Goal: Information Seeking & Learning: Learn about a topic

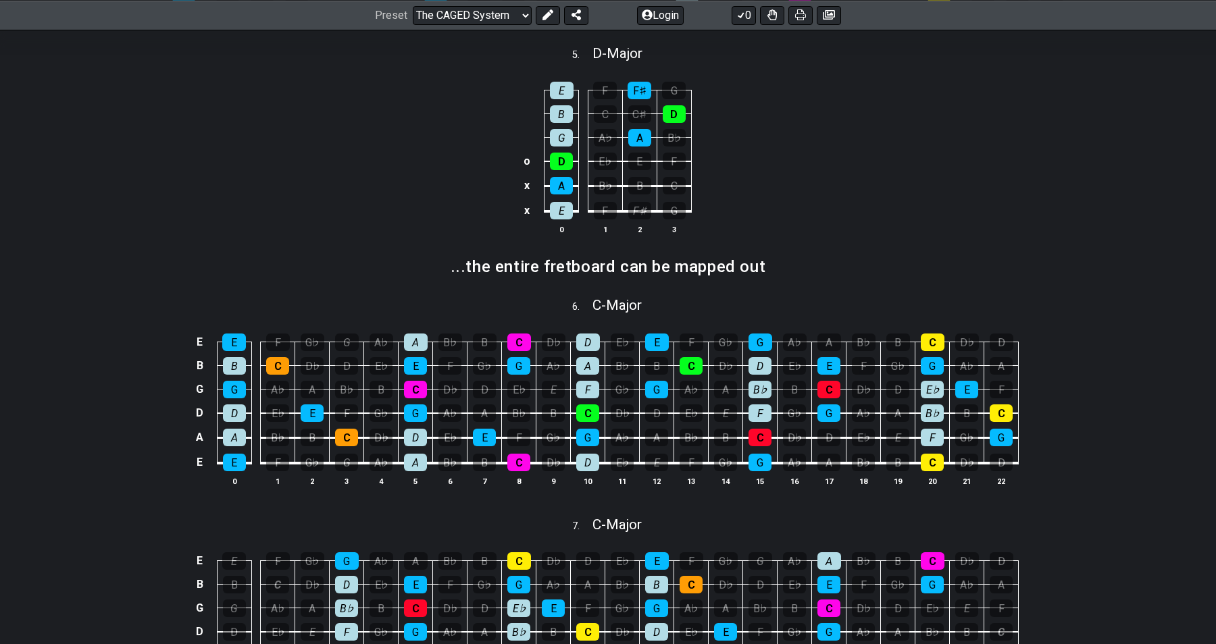
scroll to position [721, 0]
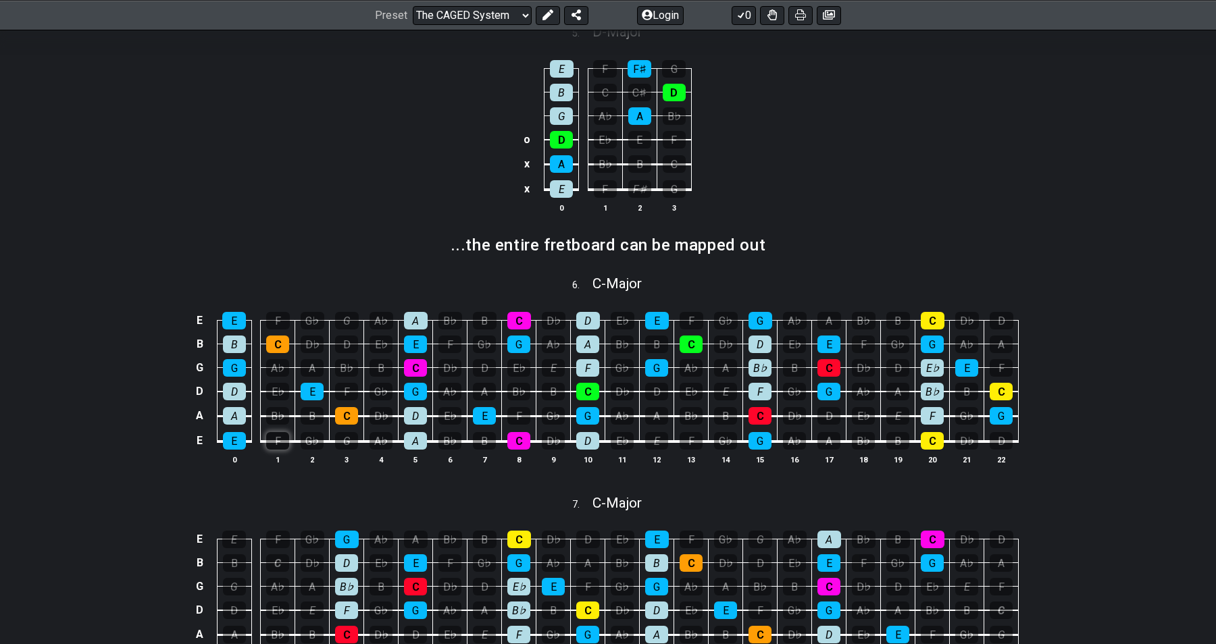
click at [275, 438] on div "F" at bounding box center [277, 441] width 23 height 18
click at [314, 436] on div "G♭" at bounding box center [312, 441] width 23 height 18
click at [348, 439] on div "G" at bounding box center [346, 441] width 23 height 18
click at [317, 439] on div "G♭" at bounding box center [312, 441] width 23 height 18
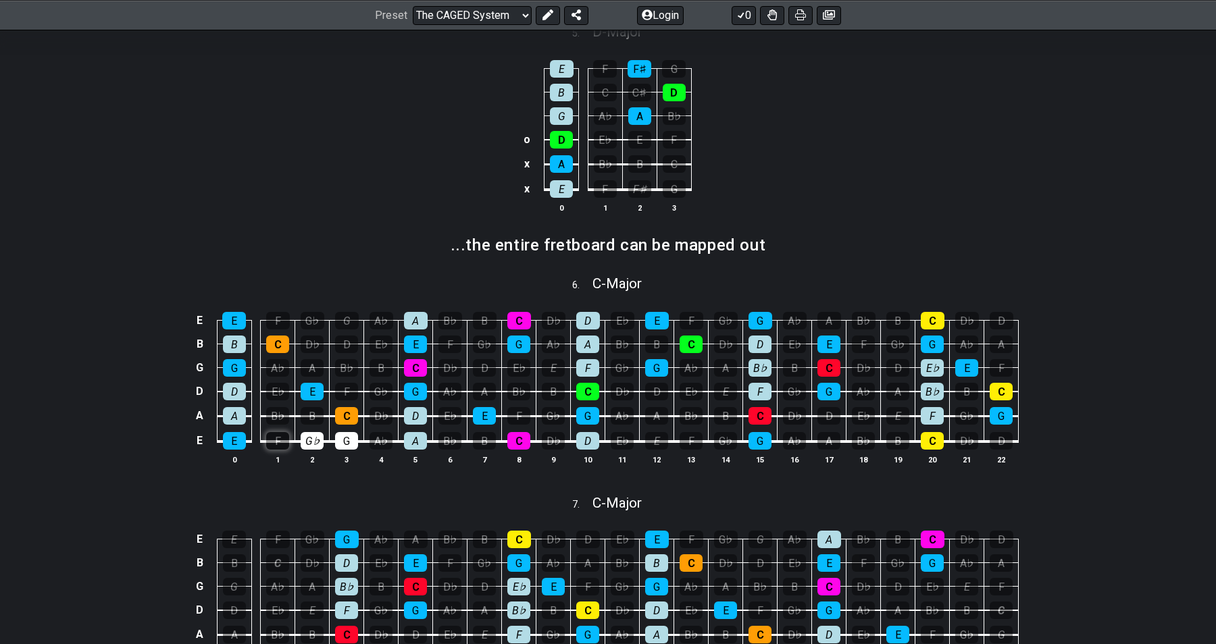
click at [276, 442] on div "F" at bounding box center [277, 441] width 23 height 18
click at [303, 442] on div "G♭" at bounding box center [312, 441] width 23 height 18
click at [342, 442] on div "G" at bounding box center [346, 441] width 23 height 18
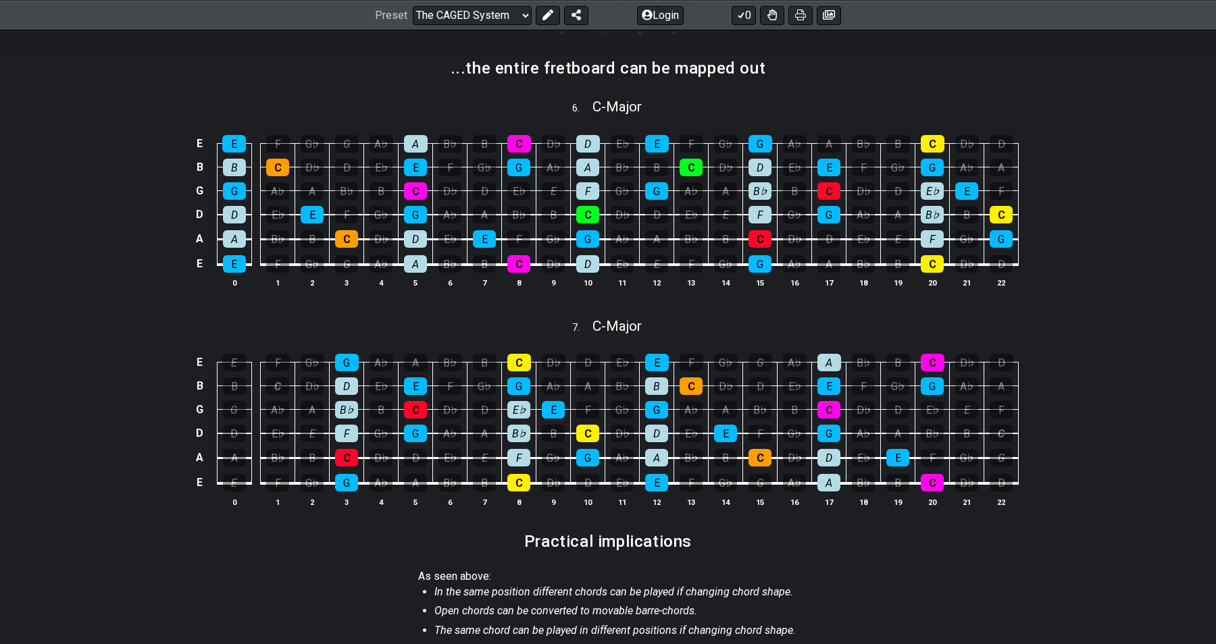
scroll to position [897, 0]
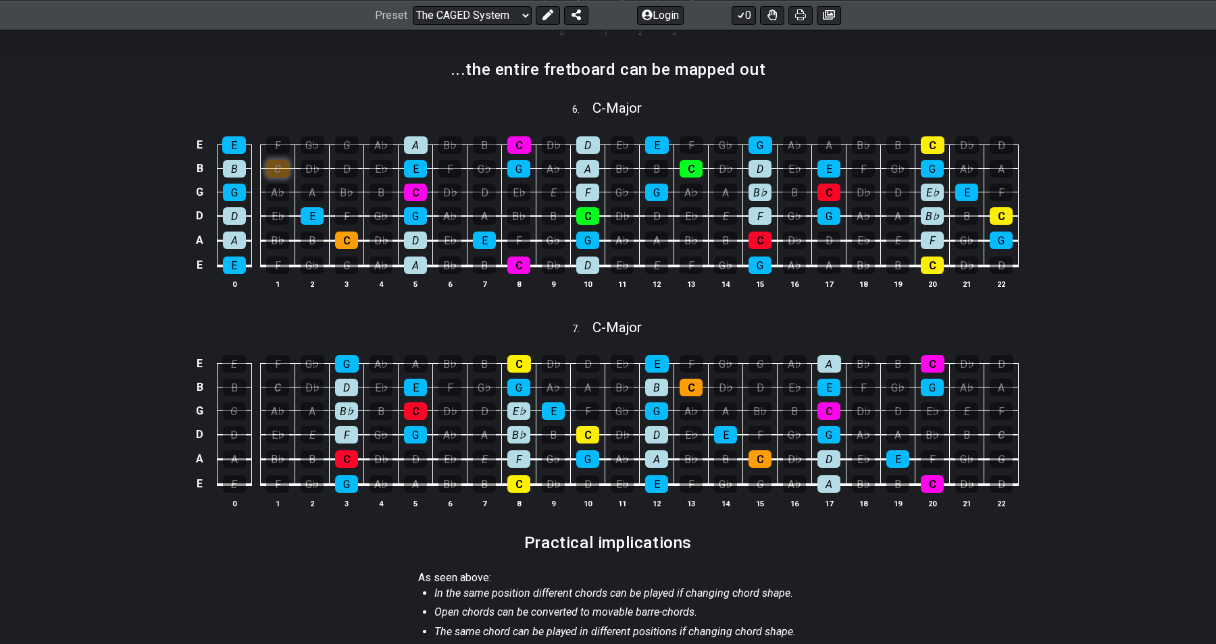
click at [281, 164] on div "C" at bounding box center [277, 169] width 23 height 18
click at [278, 161] on div "C" at bounding box center [277, 169] width 23 height 18
click at [500, 15] on select "Welcome to #fretflip! Initial Preset Custom Preset Minor Pentatonic Major Penta…" at bounding box center [472, 14] width 119 height 19
click at [413, 5] on select "Welcome to #fretflip! Initial Preset Custom Preset Minor Pentatonic Major Penta…" at bounding box center [472, 14] width 119 height 19
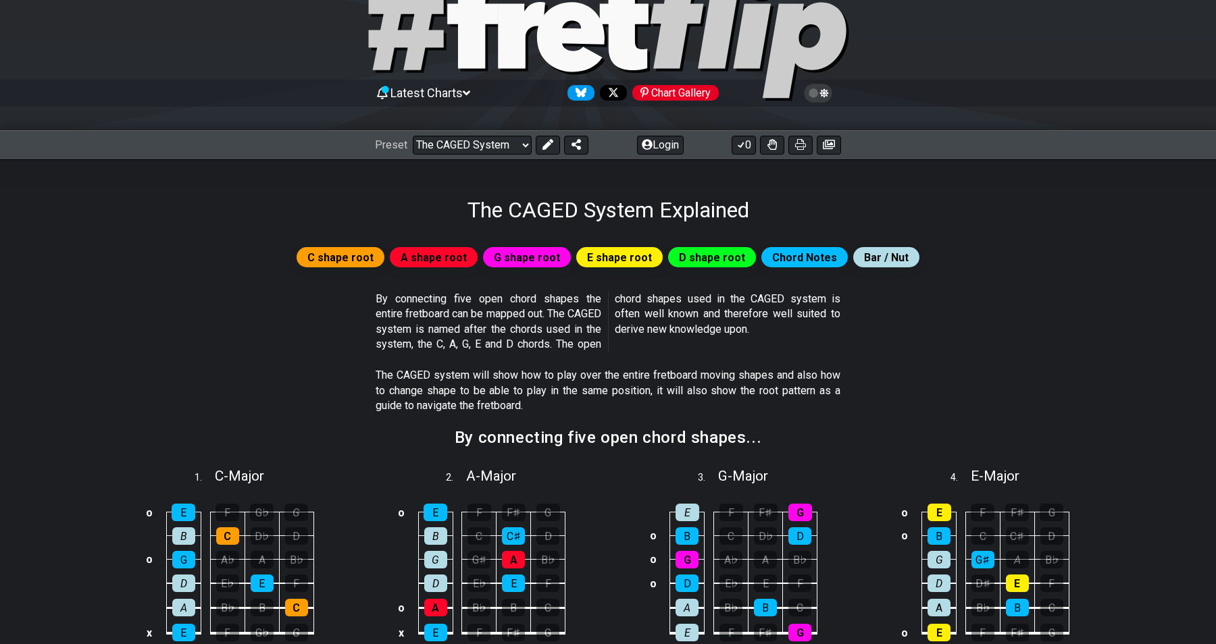
scroll to position [0, 0]
